Goal: Task Accomplishment & Management: Manage account settings

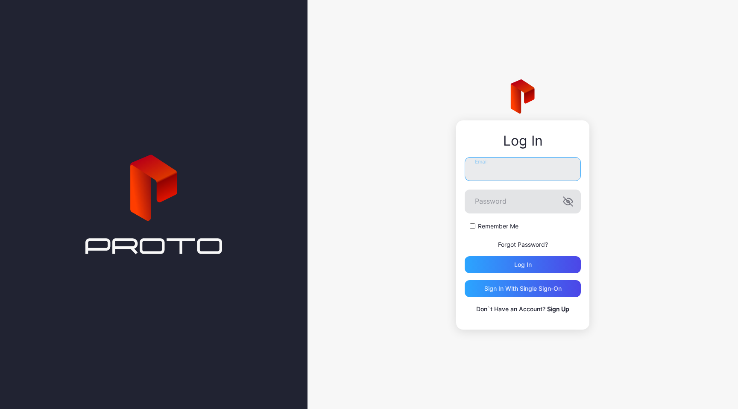
type input "**********"
click at [572, 204] on icon "button" at bounding box center [568, 201] width 10 height 10
